Goal: Transaction & Acquisition: Purchase product/service

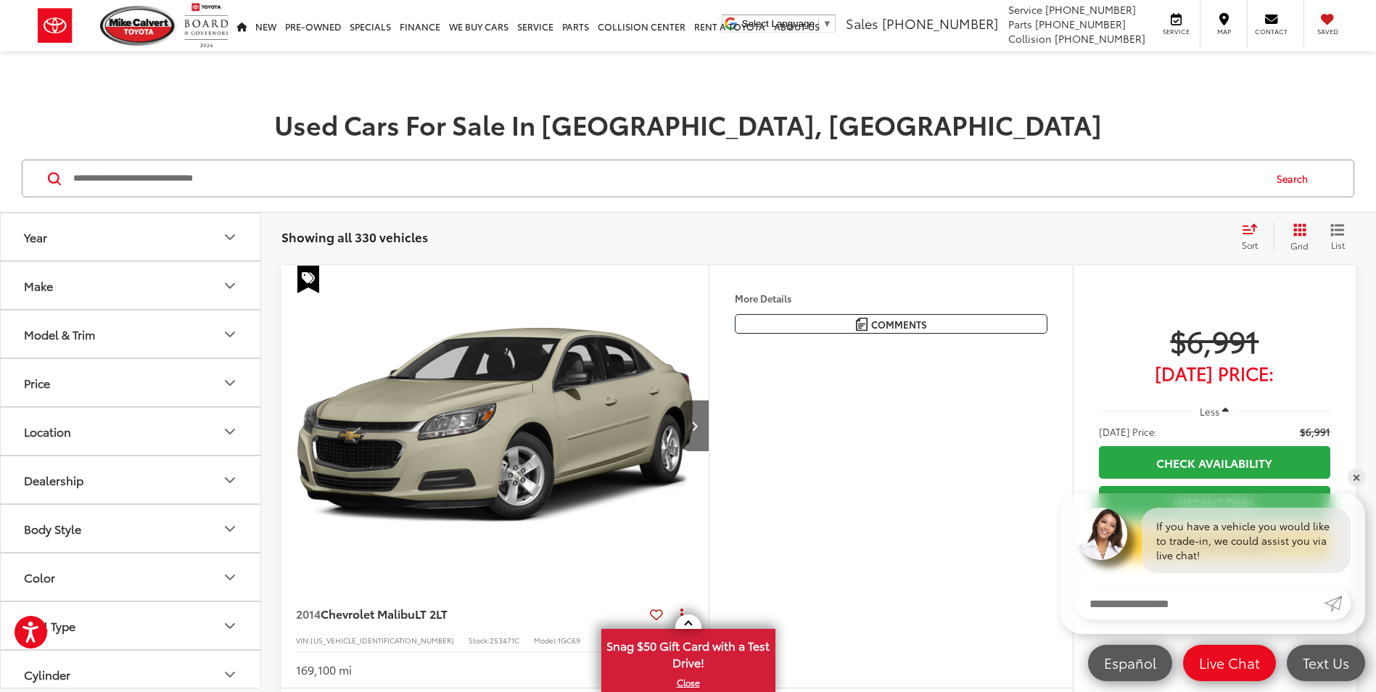
click at [28, 235] on div "Year" at bounding box center [35, 237] width 23 height 14
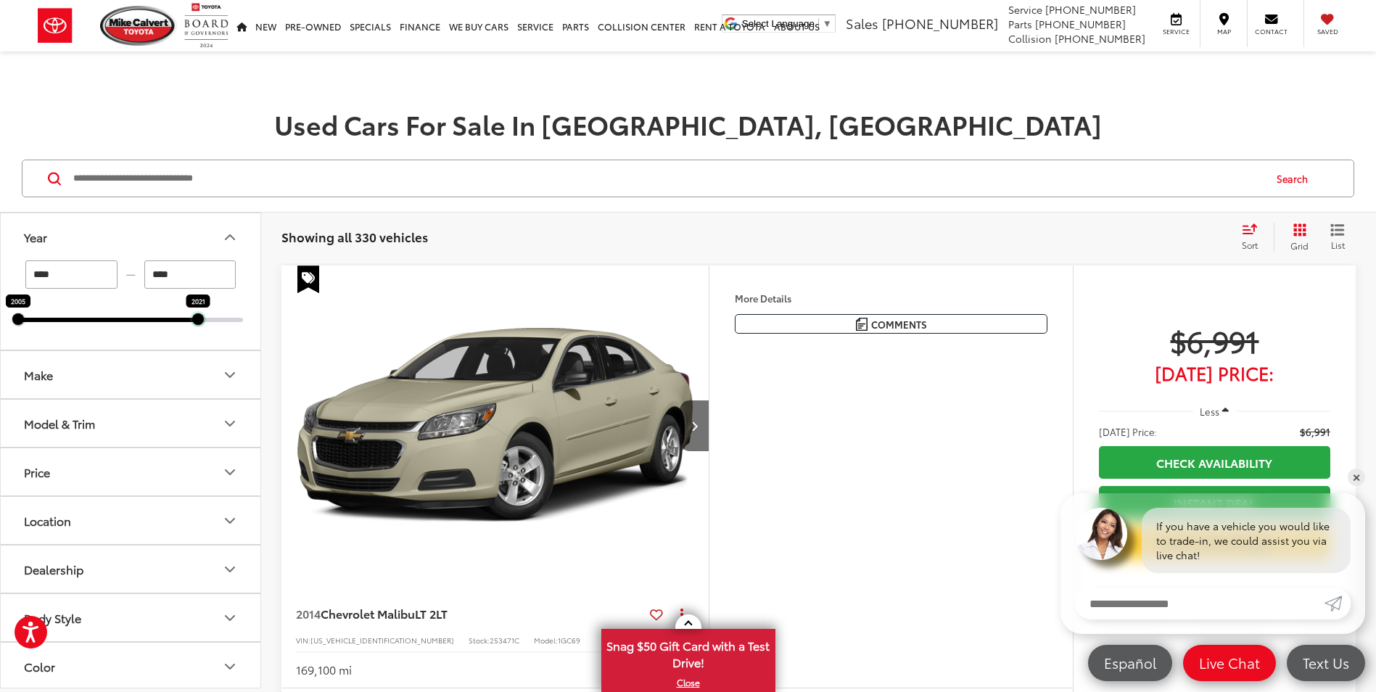
drag, startPoint x: 238, startPoint y: 316, endPoint x: 197, endPoint y: 312, distance: 41.6
click at [197, 313] on div "2021" at bounding box center [198, 319] width 12 height 12
type input "****"
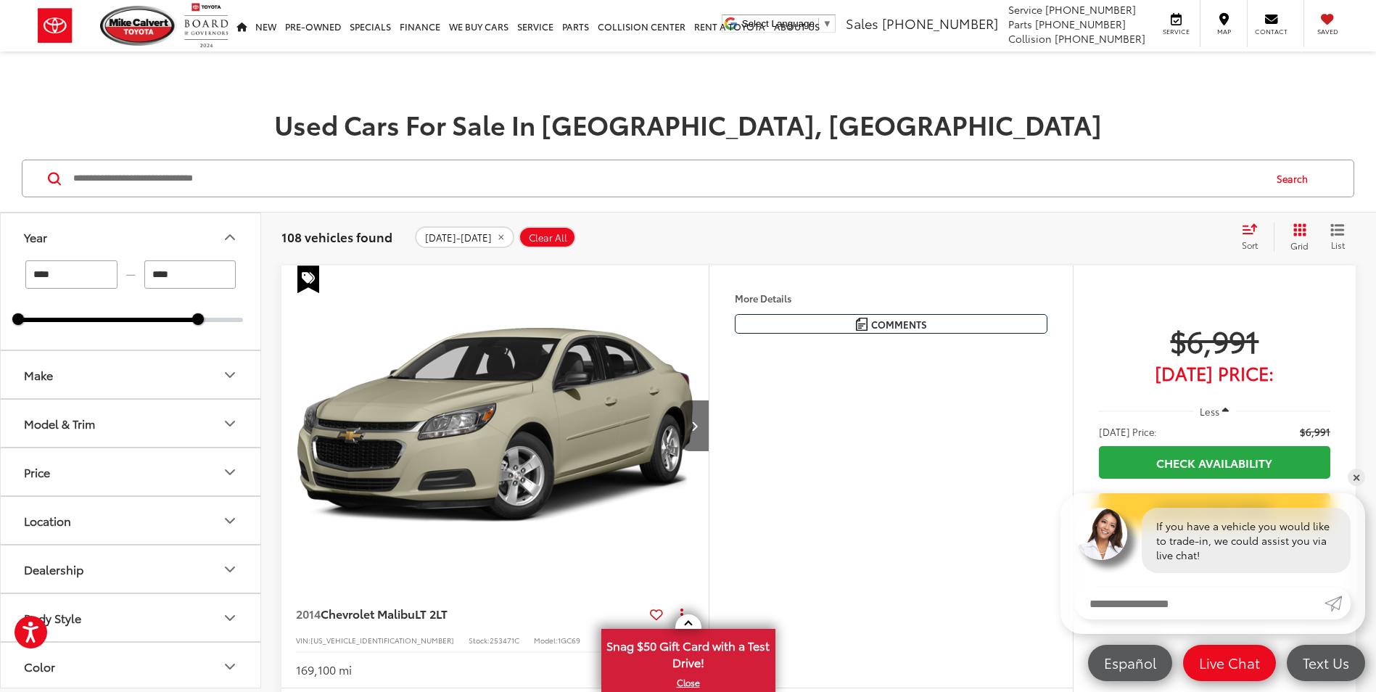
drag, startPoint x: 98, startPoint y: 276, endPoint x: 7, endPoint y: 273, distance: 90.7
click at [7, 273] on div "**** — **** 2005 2021" at bounding box center [131, 304] width 260 height 89
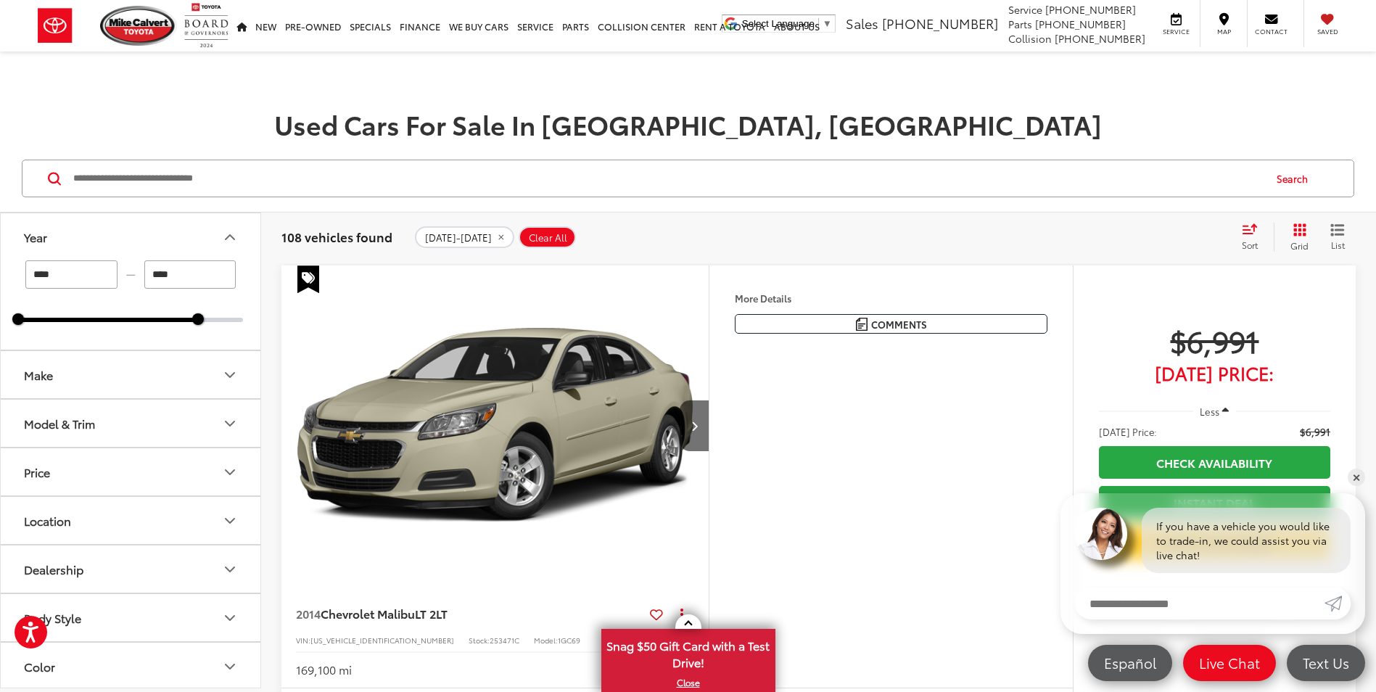
type input "****"
click at [120, 225] on button "Year" at bounding box center [131, 236] width 261 height 47
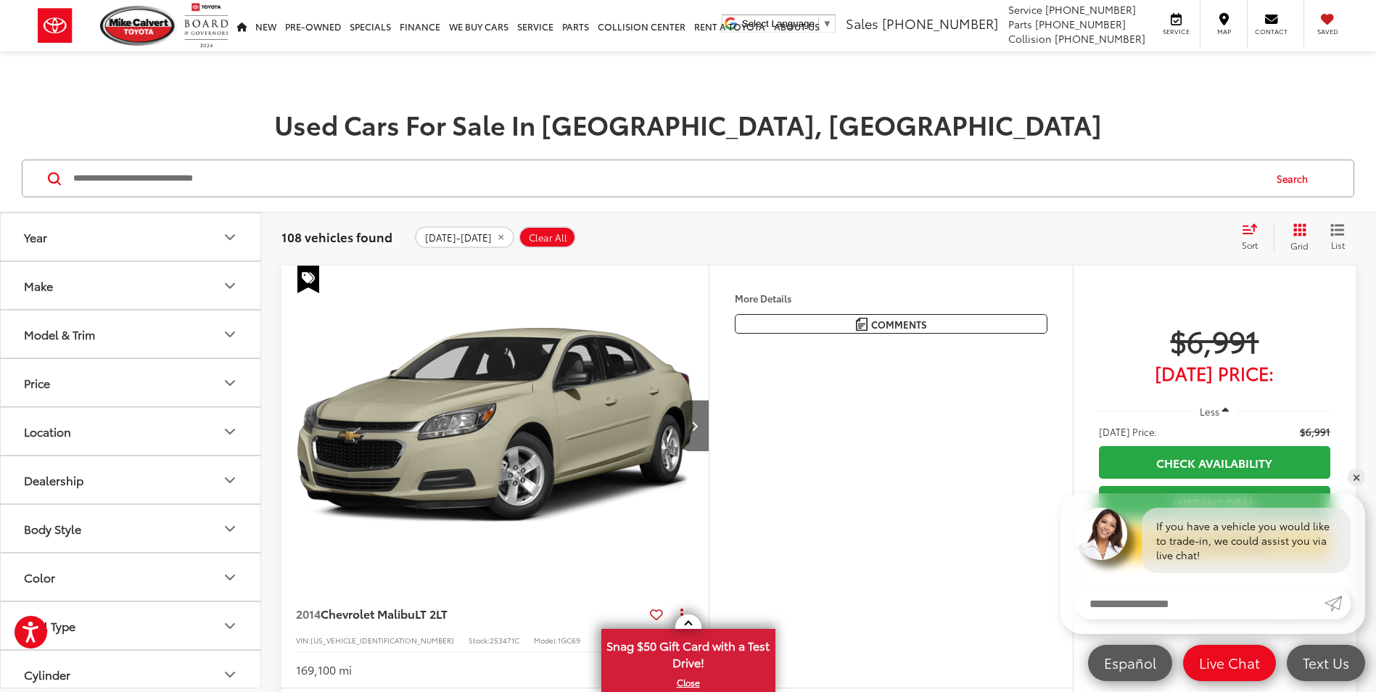
click at [120, 225] on button "Year" at bounding box center [131, 236] width 261 height 47
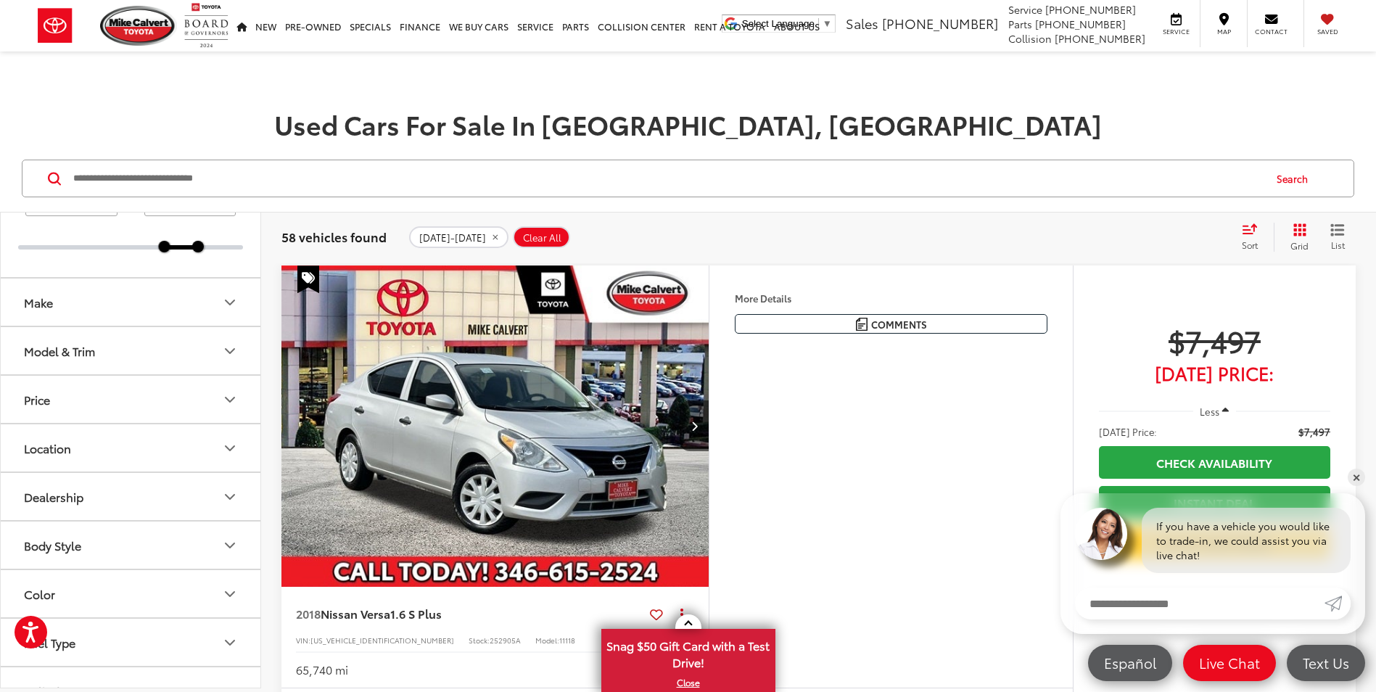
click at [67, 315] on button "Make" at bounding box center [131, 301] width 261 height 47
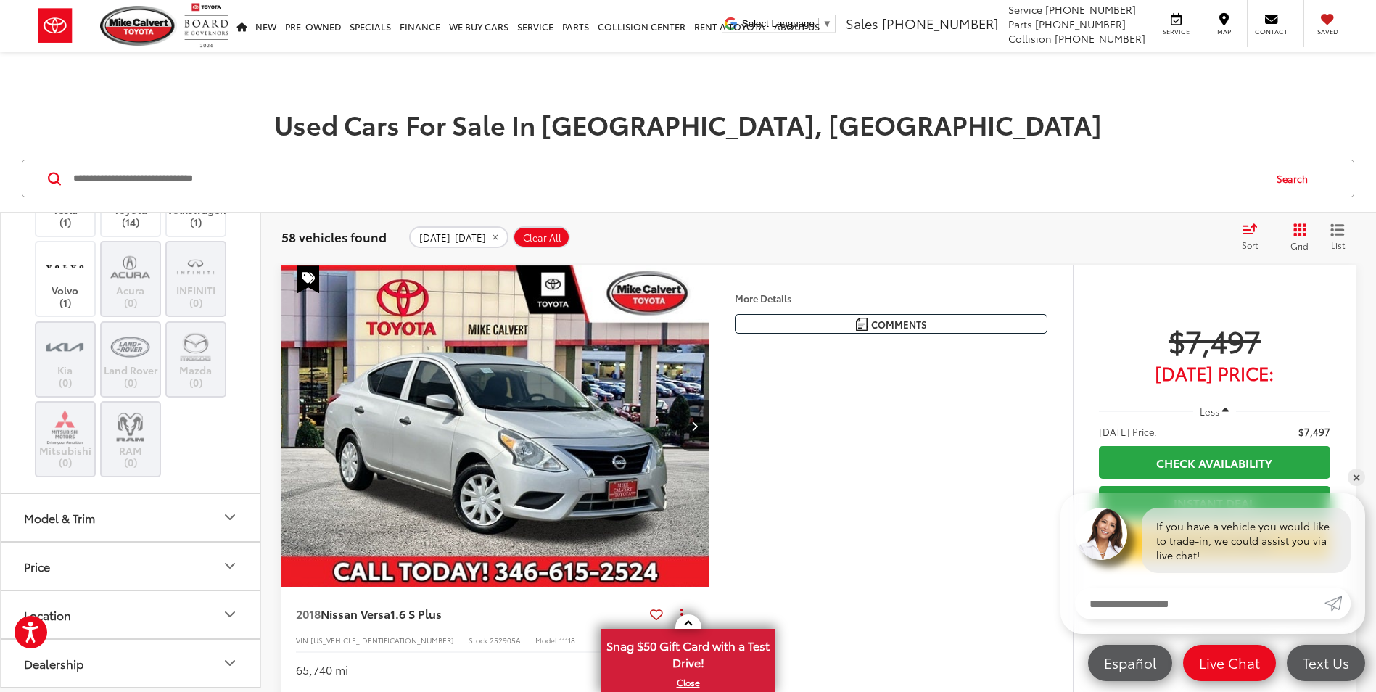
scroll to position [508, 0]
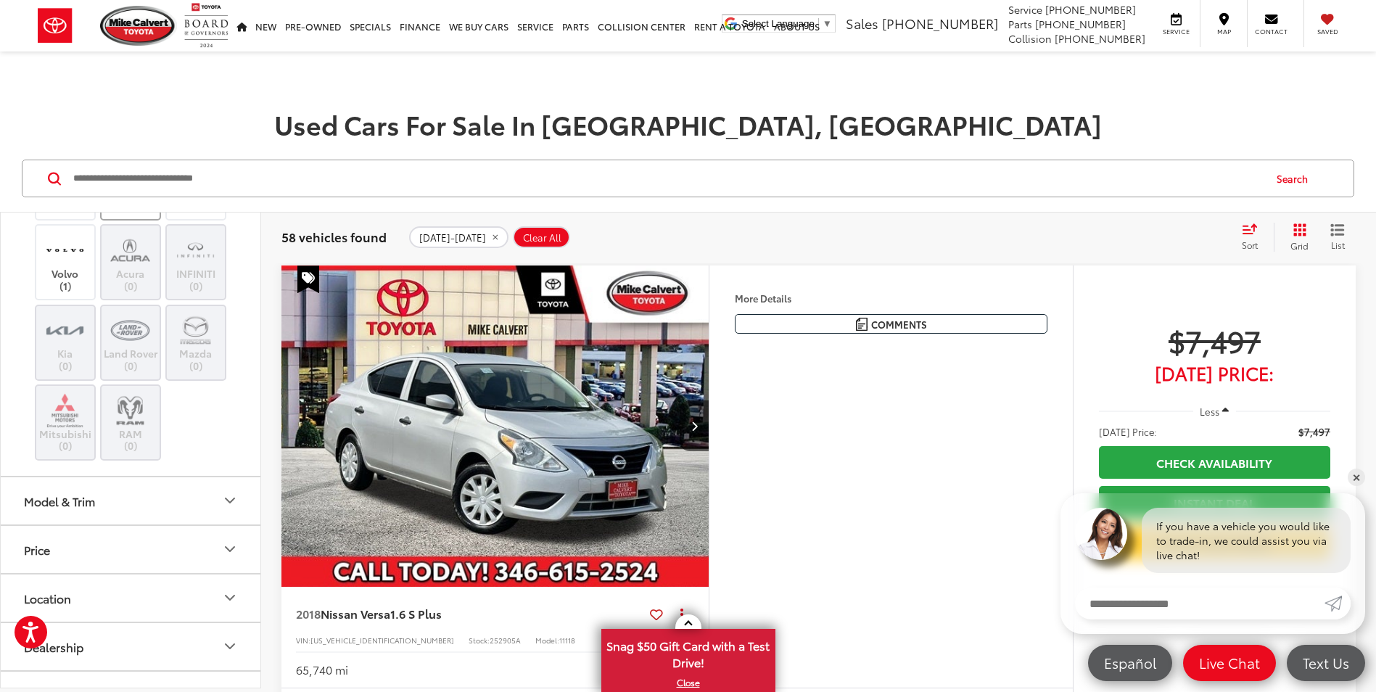
click at [133, 212] on label "Toyota (14)" at bounding box center [131, 199] width 59 height 25
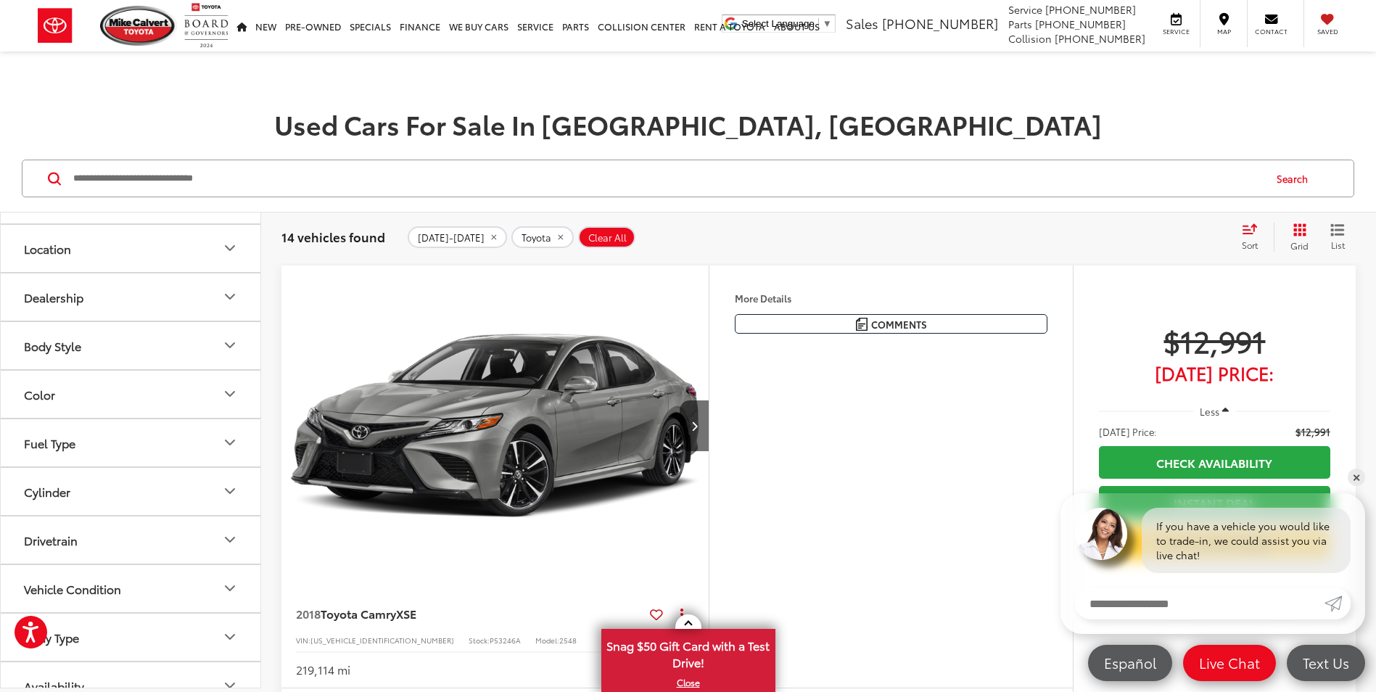
scroll to position [870, 0]
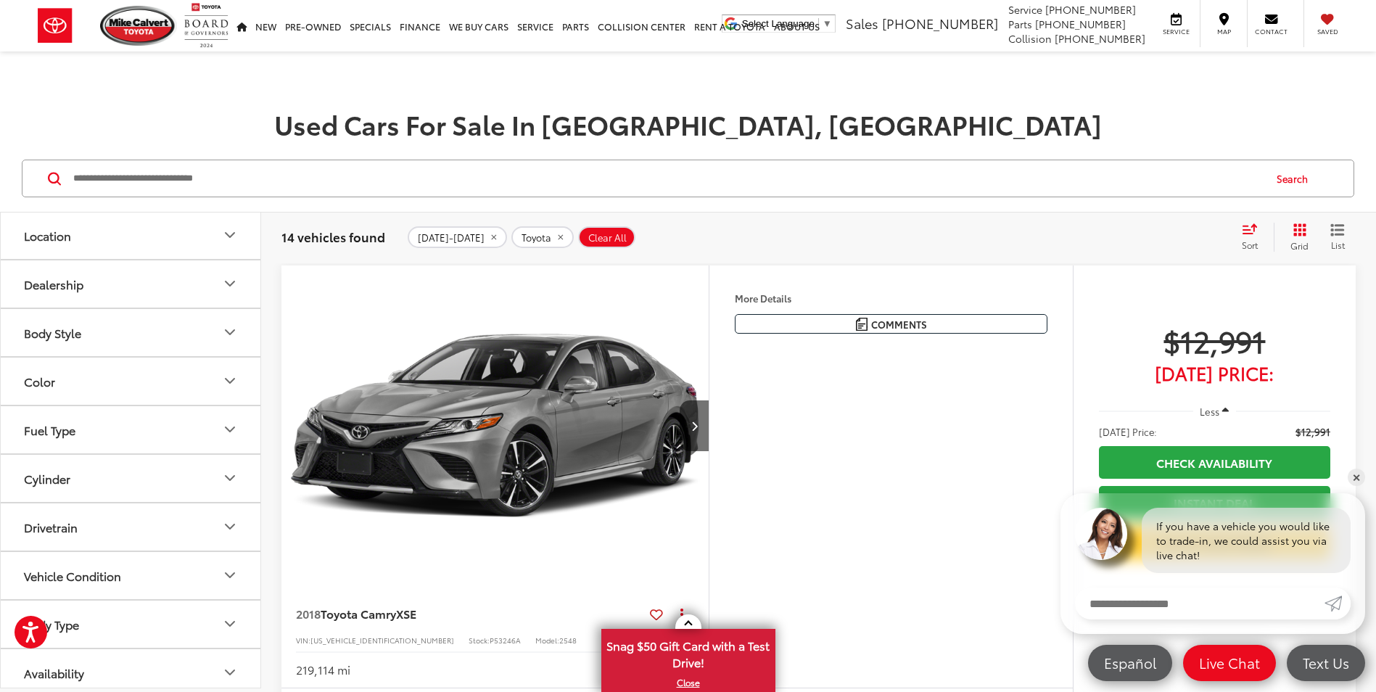
click at [191, 162] on button "Model & Trim" at bounding box center [131, 138] width 261 height 47
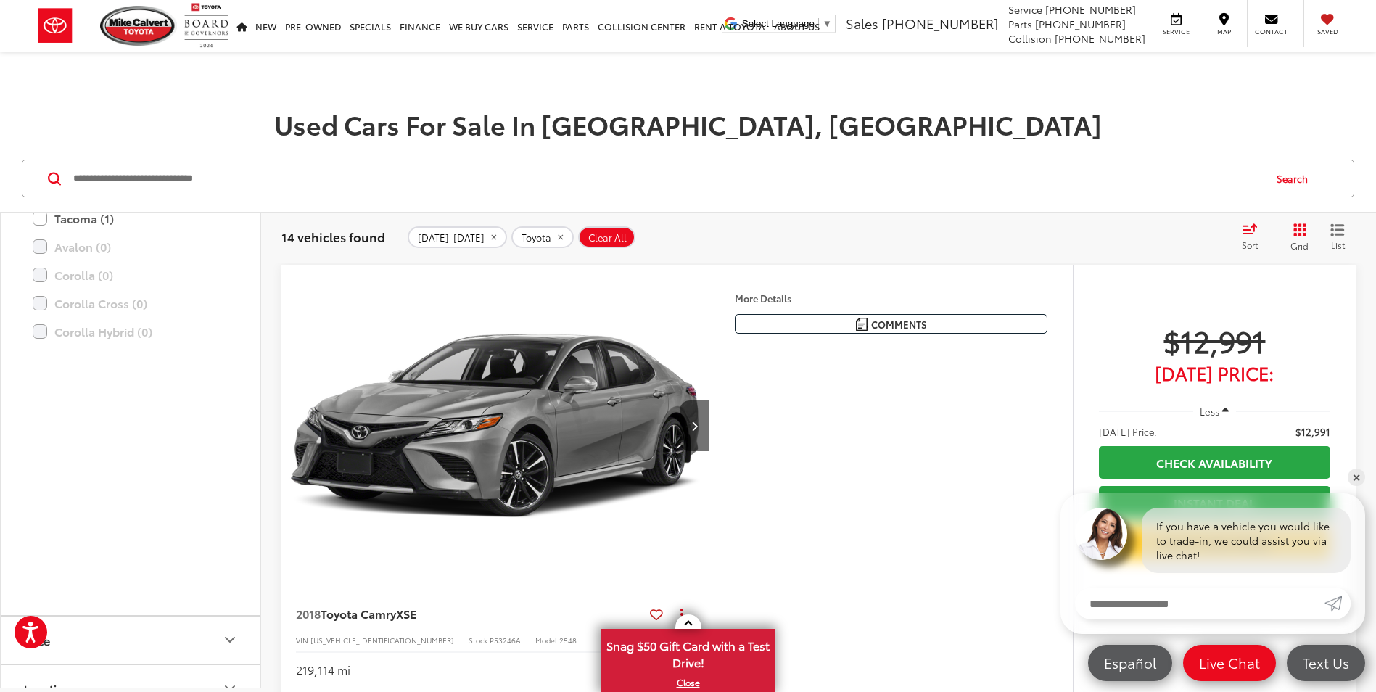
scroll to position [1378, 0]
click at [77, 201] on label "Tundra (0)" at bounding box center [131, 187] width 196 height 25
click at [51, 201] on label "Tundra (0)" at bounding box center [131, 187] width 196 height 25
click at [42, 201] on label "Tundra (0)" at bounding box center [131, 187] width 196 height 25
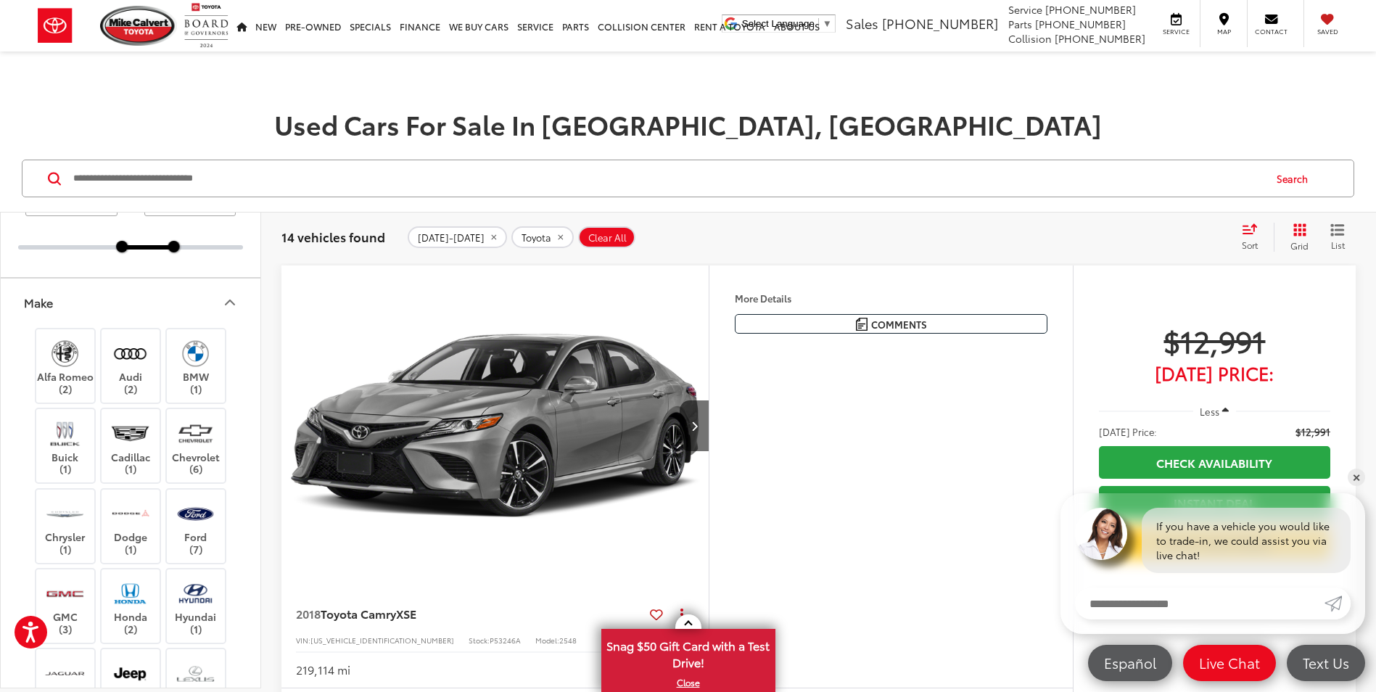
scroll to position [0, 0]
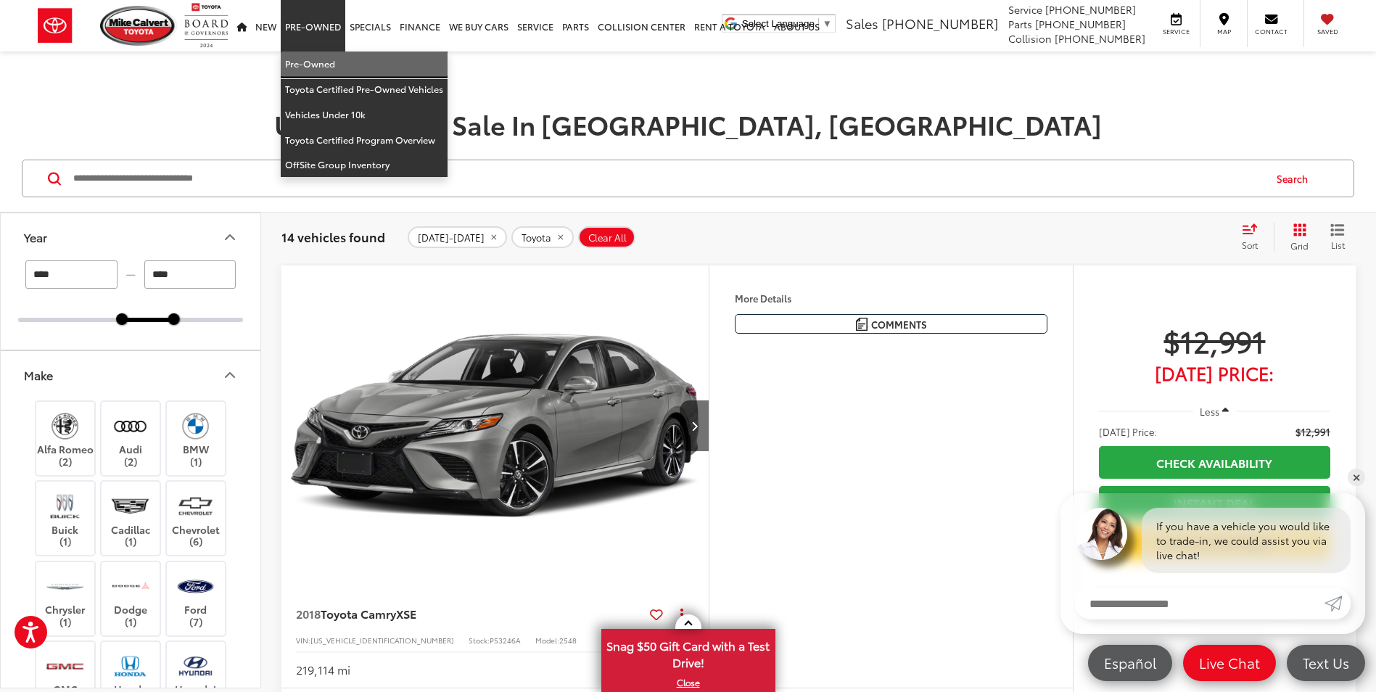
click at [310, 56] on link "Pre-Owned" at bounding box center [364, 63] width 167 height 25
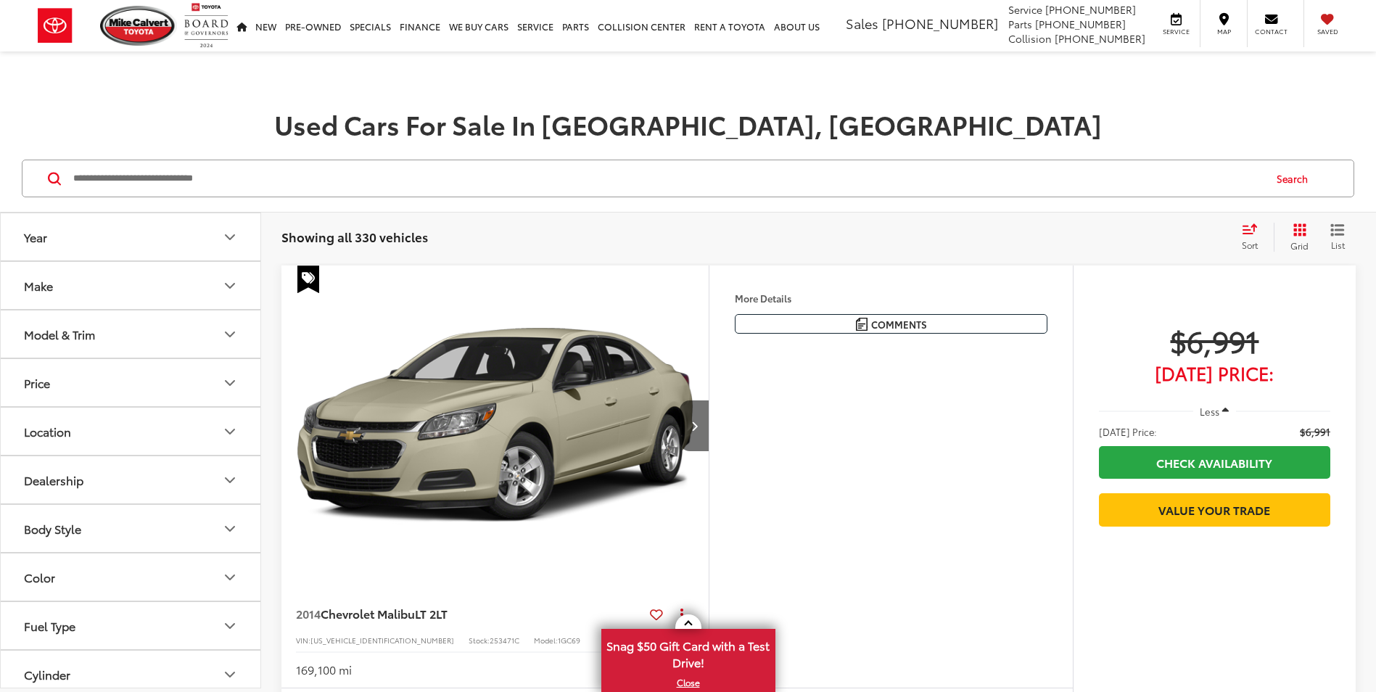
click at [187, 337] on button "Model & Trim" at bounding box center [131, 333] width 261 height 47
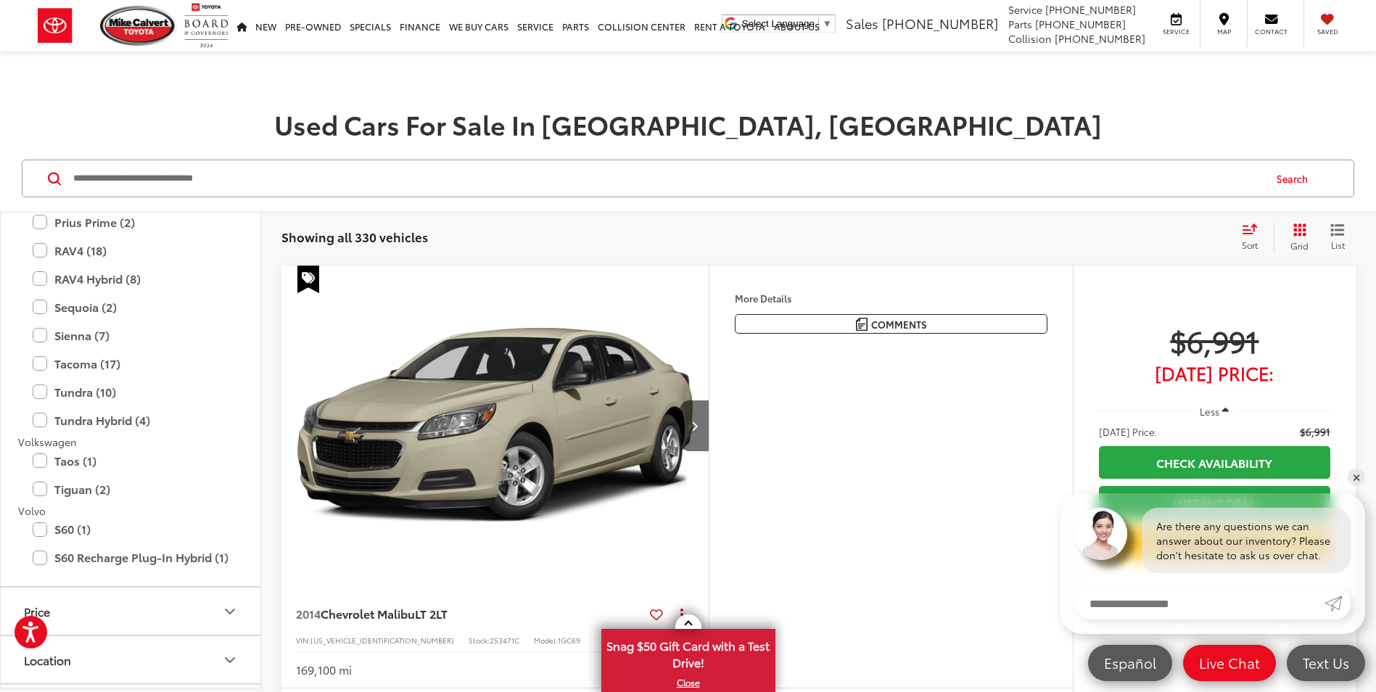
scroll to position [3336, 0]
click at [35, 387] on label "Tundra (10)" at bounding box center [131, 389] width 196 height 25
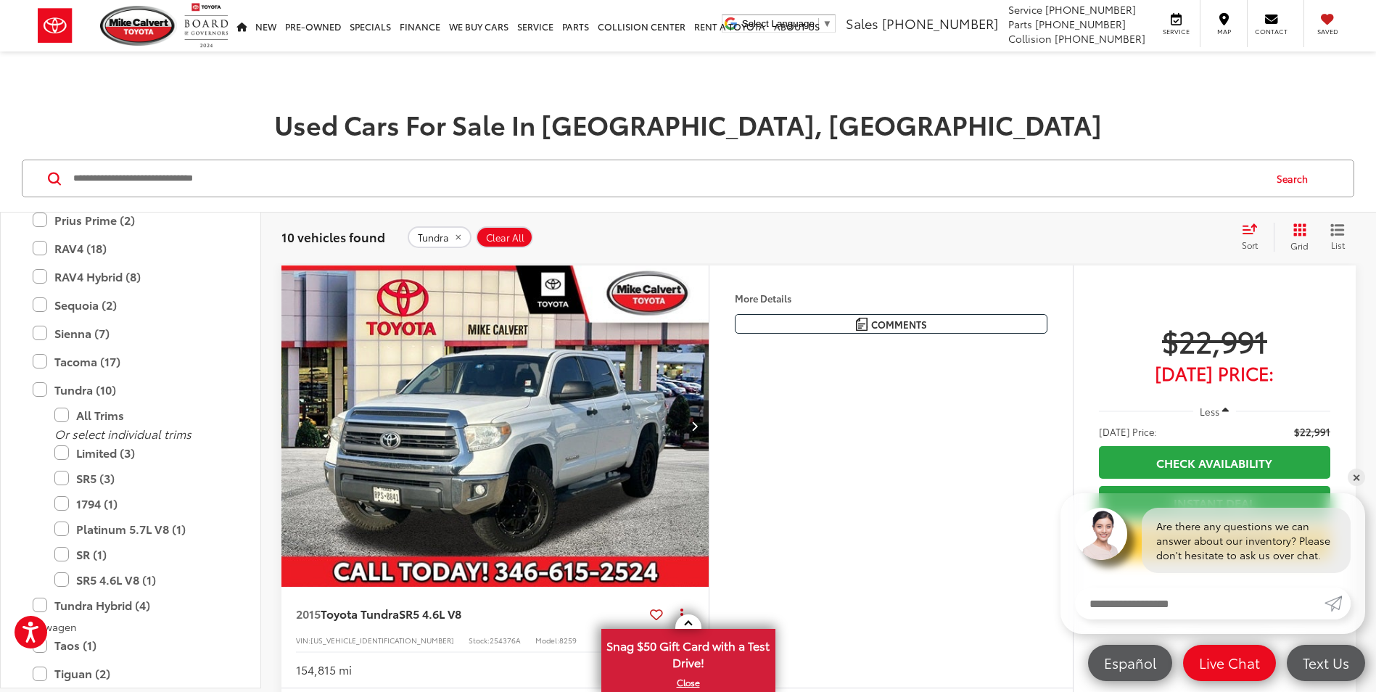
click at [292, 131] on h1 "Used Cars For Sale In [GEOGRAPHIC_DATA], [GEOGRAPHIC_DATA]" at bounding box center [688, 123] width 1376 height 29
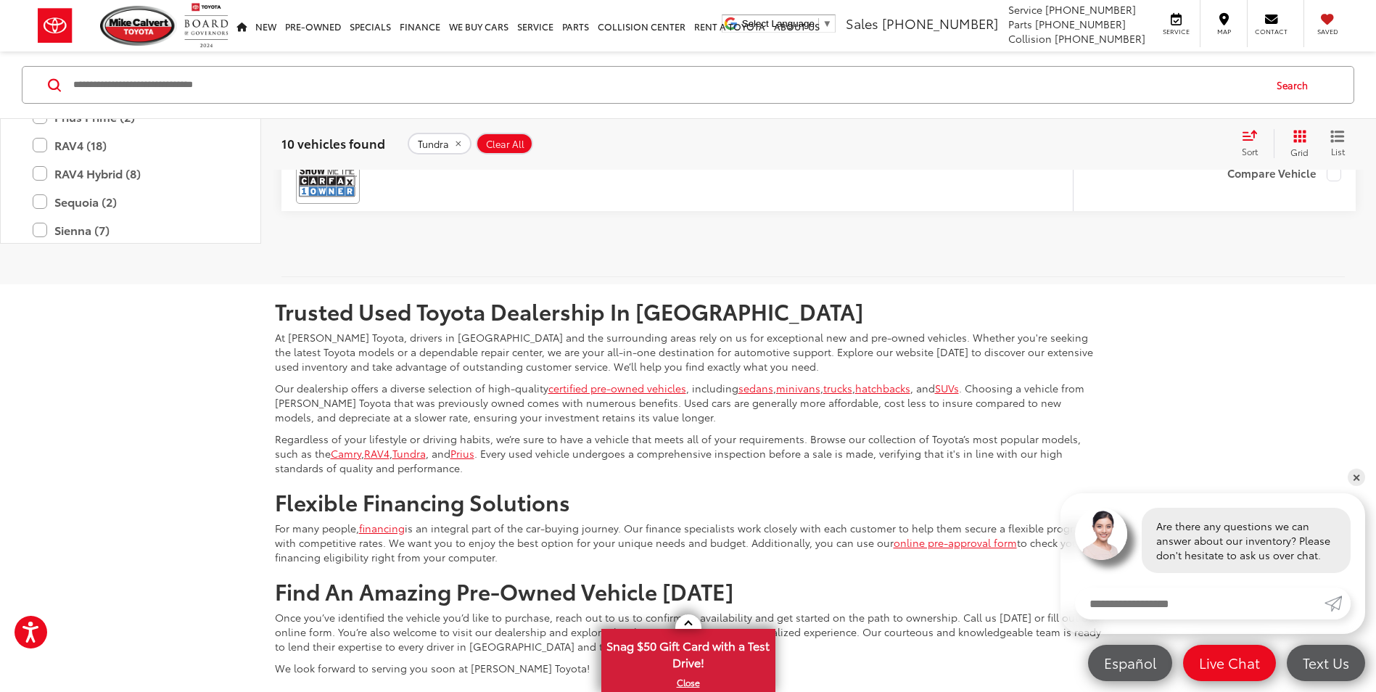
scroll to position [5294, 0]
